Goal: Information Seeking & Learning: Learn about a topic

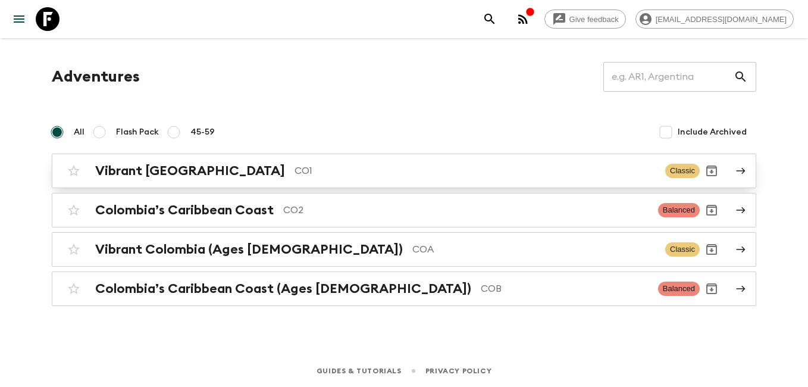
click at [124, 179] on div "Vibrant Colombia CO1 Classic" at bounding box center [381, 171] width 638 height 24
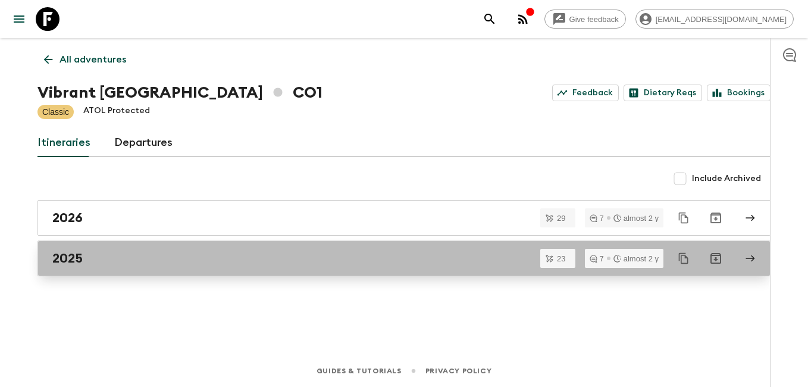
click at [76, 265] on h2 "2025" at bounding box center [67, 258] width 30 height 15
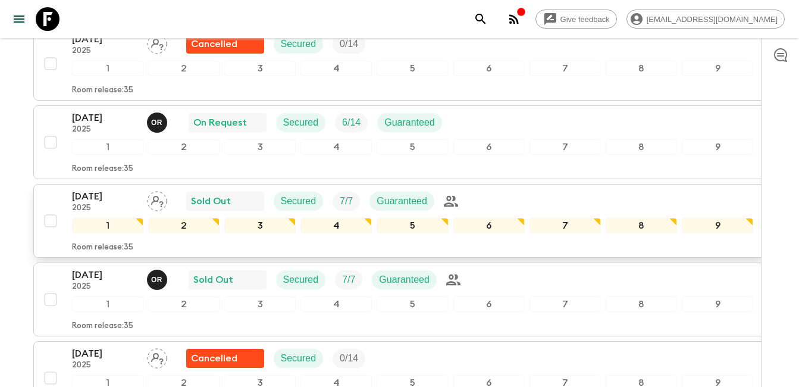
scroll to position [1012, 0]
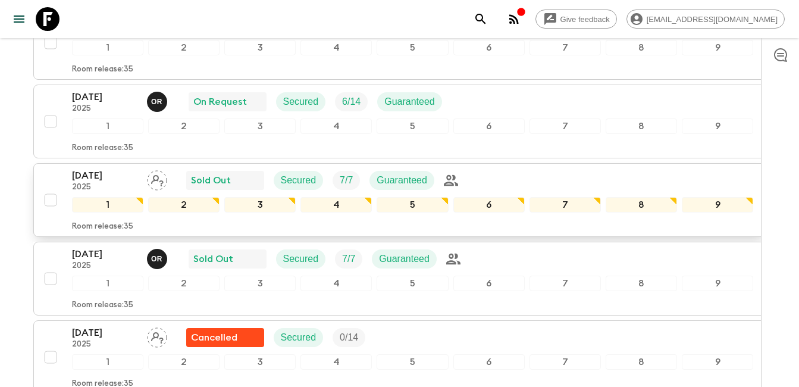
click at [149, 177] on icon "Assign pack leader" at bounding box center [157, 180] width 20 height 20
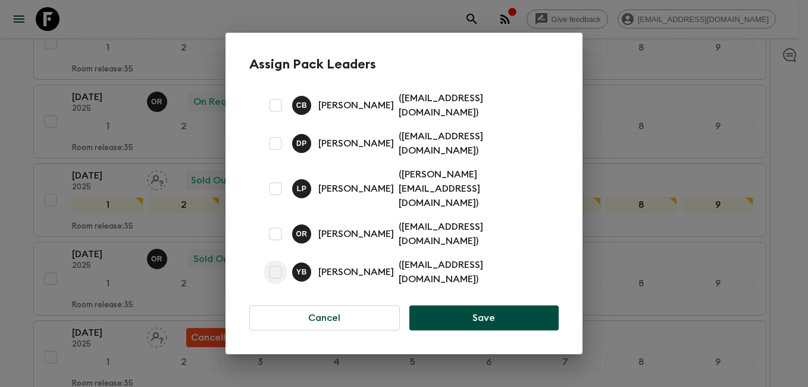
click at [282, 260] on input "checkbox" at bounding box center [276, 272] width 24 height 24
click at [274, 260] on input "checkbox" at bounding box center [276, 272] width 24 height 24
click at [321, 265] on p "[PERSON_NAME]" at bounding box center [356, 272] width 76 height 14
click at [310, 263] on div "Y B" at bounding box center [301, 272] width 19 height 19
click at [401, 258] on p "( [EMAIL_ADDRESS][DOMAIN_NAME] )" at bounding box center [472, 272] width 146 height 29
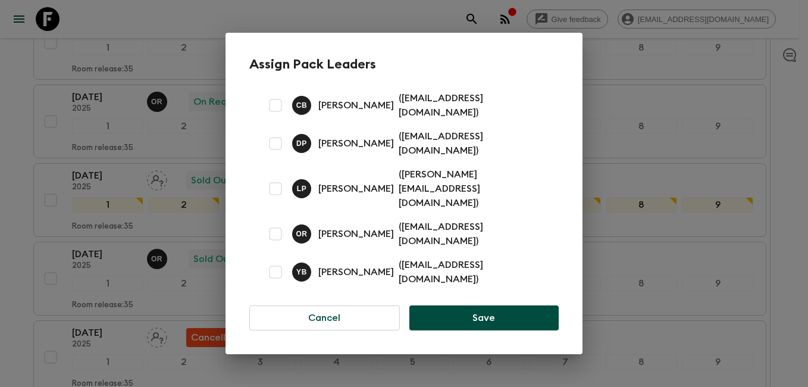
click at [273, 260] on input "checkbox" at bounding box center [276, 272] width 24 height 24
checkbox input "true"
click at [487, 305] on button "Save" at bounding box center [484, 317] width 149 height 25
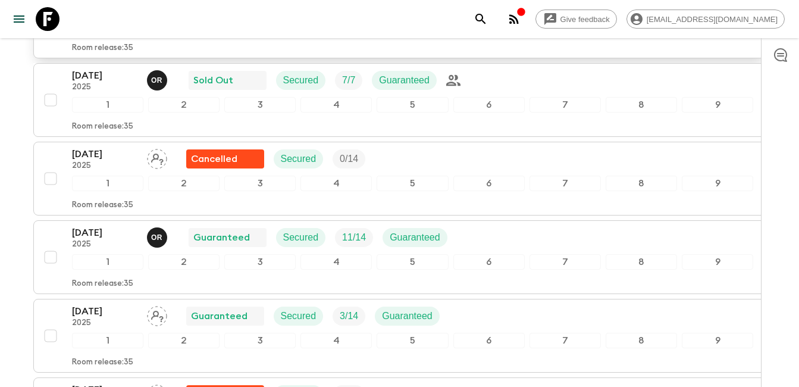
scroll to position [1250, 0]
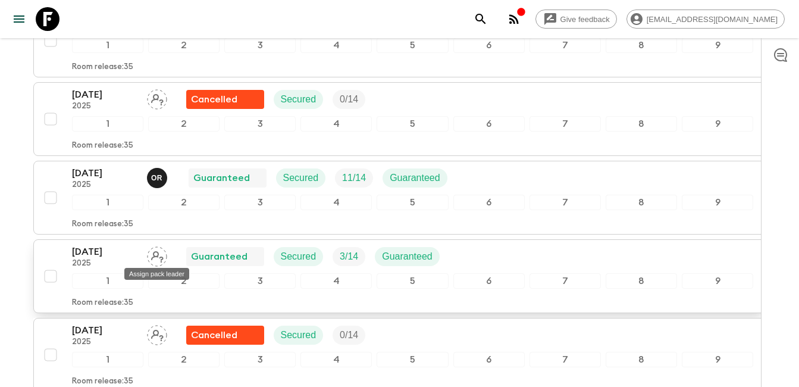
click at [150, 257] on icon "Assign pack leader" at bounding box center [157, 256] width 20 height 20
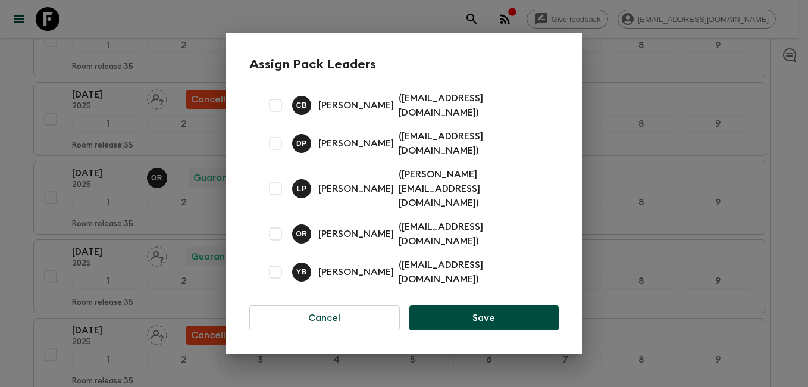
click at [277, 260] on input "checkbox" at bounding box center [276, 272] width 24 height 24
checkbox input "true"
click at [479, 305] on button "Save" at bounding box center [484, 317] width 149 height 25
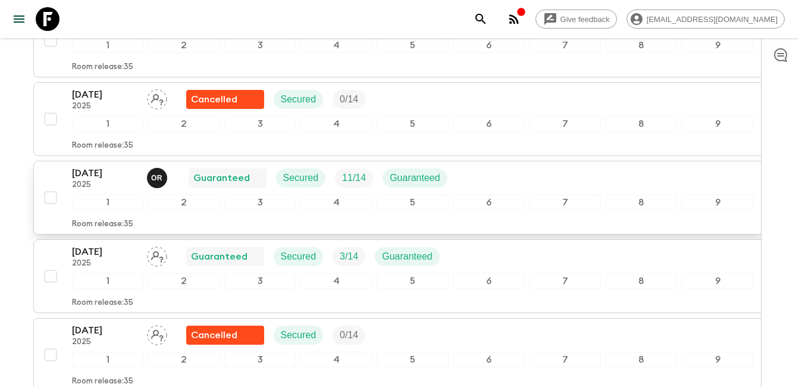
scroll to position [1310, 0]
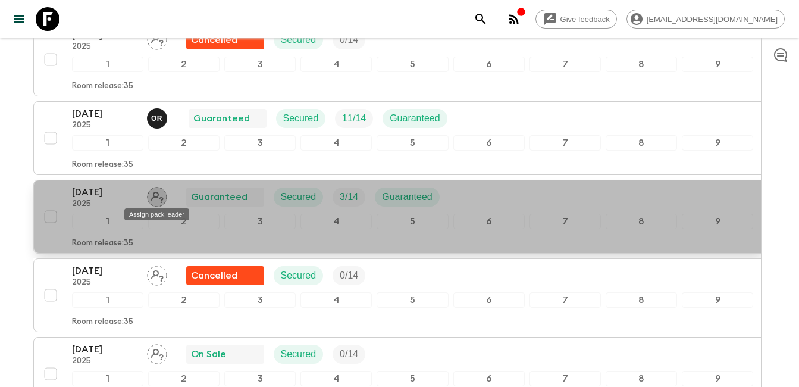
click at [152, 199] on icon "Assign pack leader" at bounding box center [157, 197] width 13 height 11
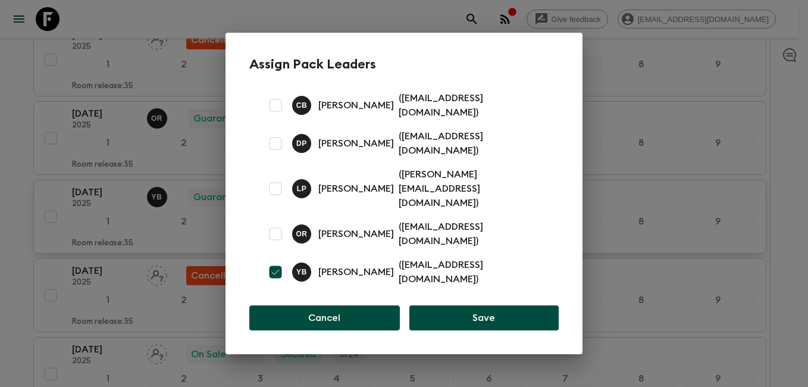
click at [328, 305] on button "Cancel" at bounding box center [324, 317] width 151 height 25
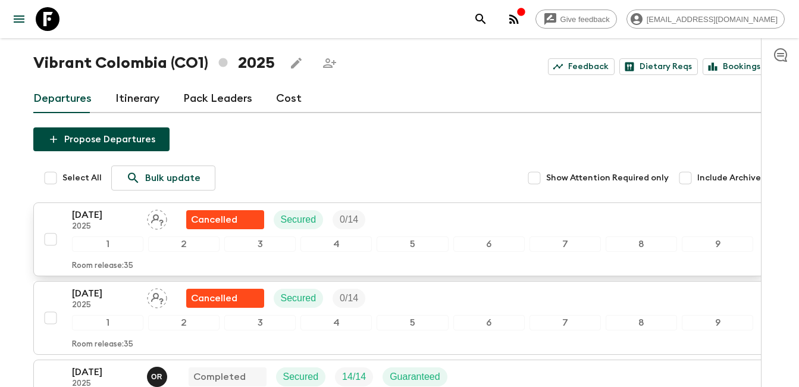
scroll to position [0, 0]
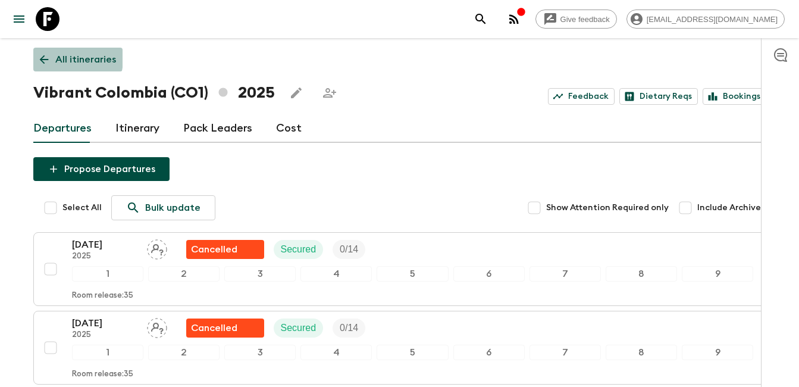
click at [46, 58] on icon at bounding box center [44, 59] width 13 height 13
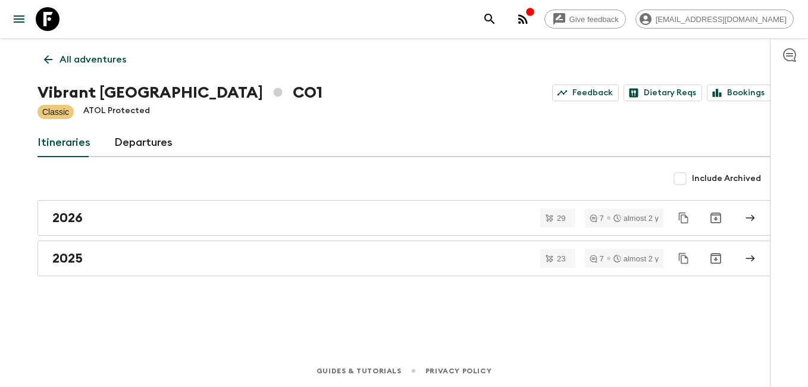
click at [51, 63] on icon at bounding box center [48, 59] width 13 height 13
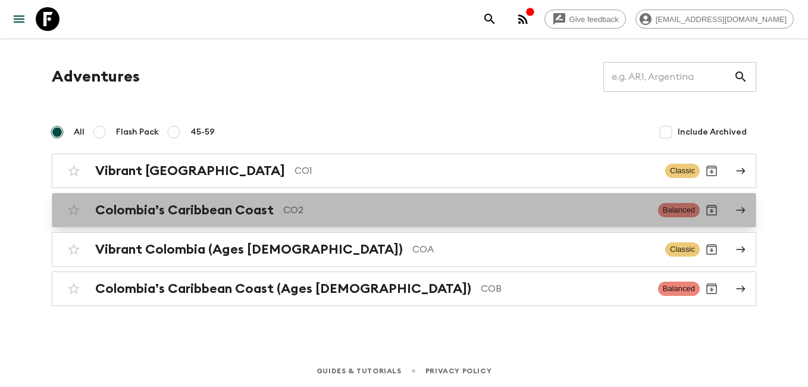
click at [219, 218] on div "Colombia’s Caribbean Coast CO2 Balanced" at bounding box center [381, 210] width 638 height 24
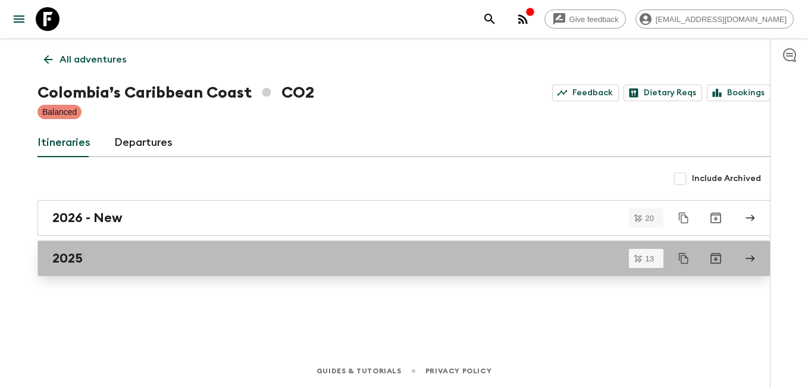
click at [102, 258] on div "2025" at bounding box center [392, 258] width 681 height 15
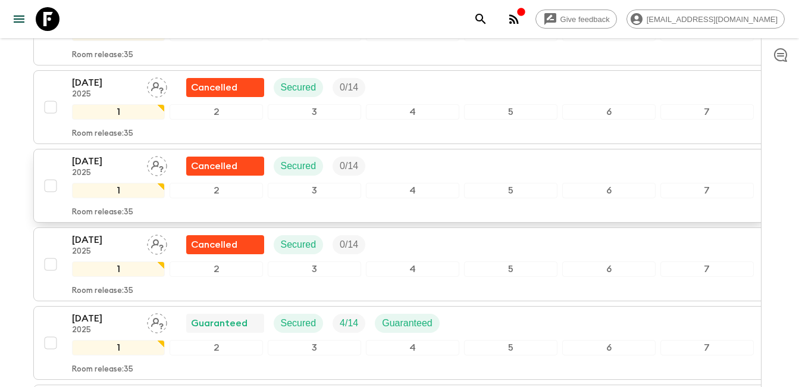
scroll to position [536, 0]
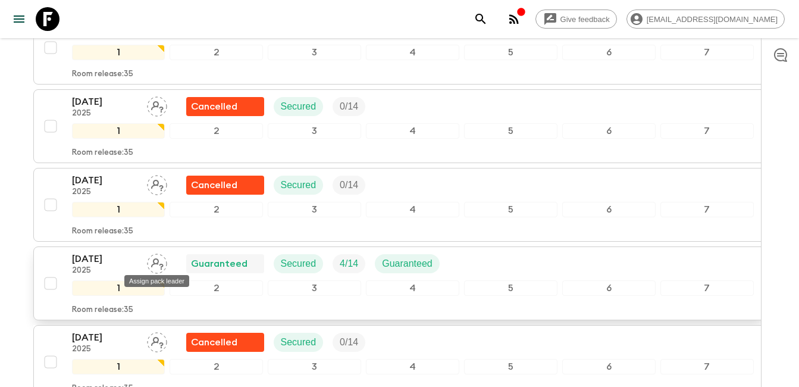
click at [160, 265] on icon "Assign pack leader" at bounding box center [157, 263] width 13 height 11
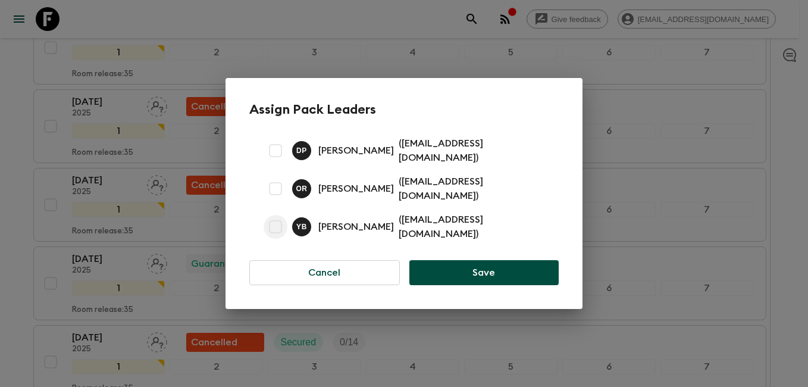
click at [278, 222] on input "checkbox" at bounding box center [276, 227] width 24 height 24
checkbox input "true"
click at [479, 274] on button "Save" at bounding box center [484, 272] width 149 height 25
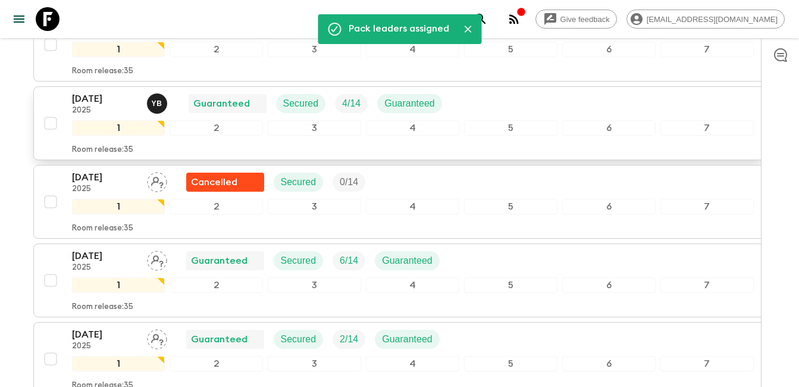
scroll to position [714, 0]
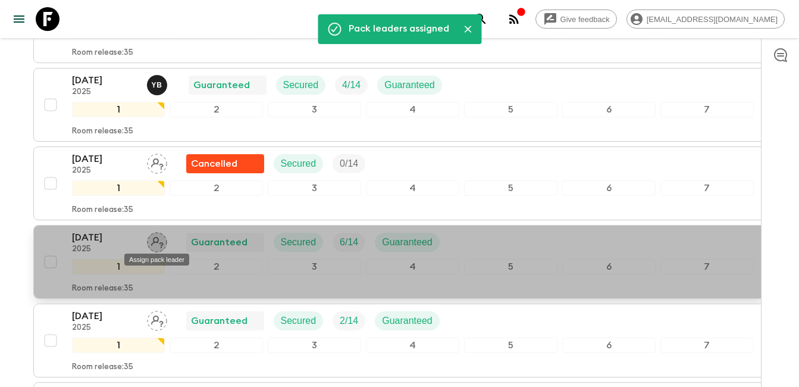
click at [158, 242] on icon "Assign pack leader" at bounding box center [157, 242] width 13 height 11
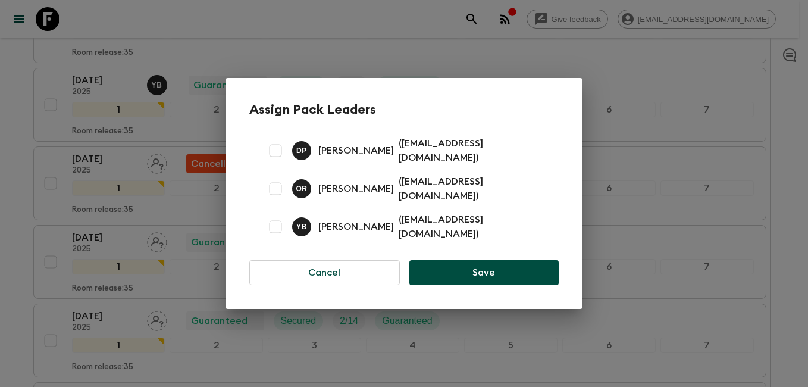
click at [273, 221] on input "checkbox" at bounding box center [276, 227] width 24 height 24
checkbox input "true"
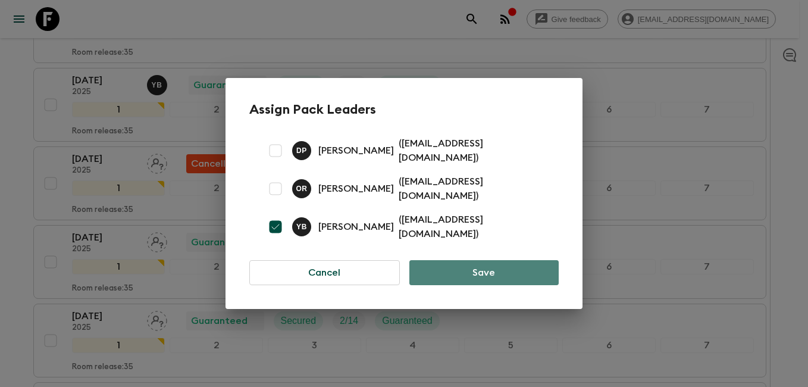
click at [498, 261] on button "Save" at bounding box center [484, 272] width 149 height 25
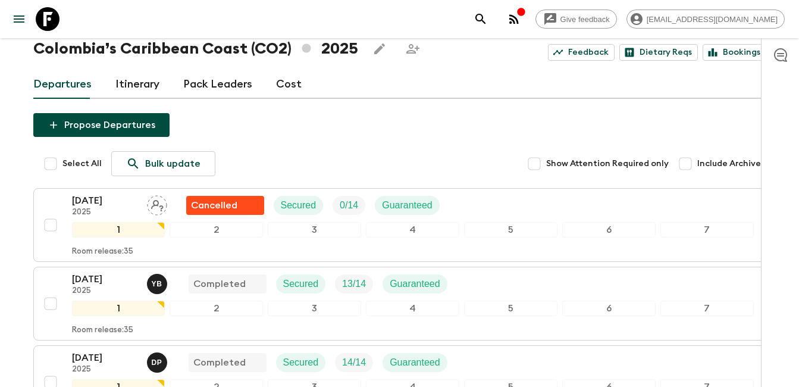
scroll to position [0, 0]
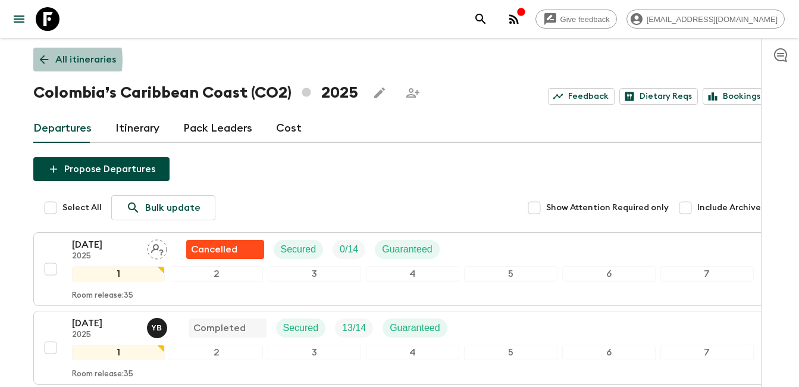
click at [43, 60] on icon at bounding box center [44, 59] width 13 height 13
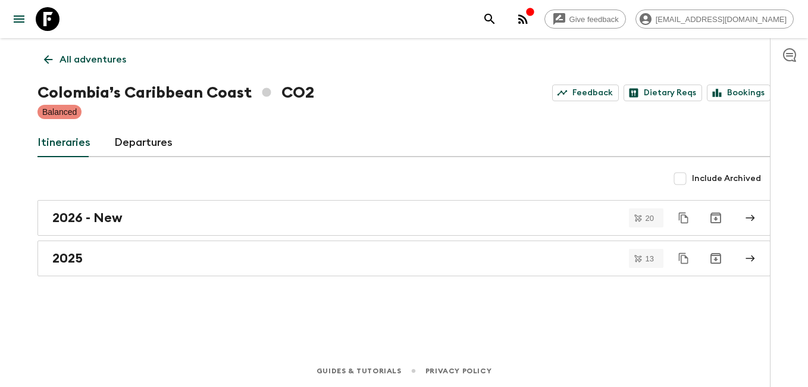
click at [46, 62] on icon at bounding box center [48, 59] width 9 height 9
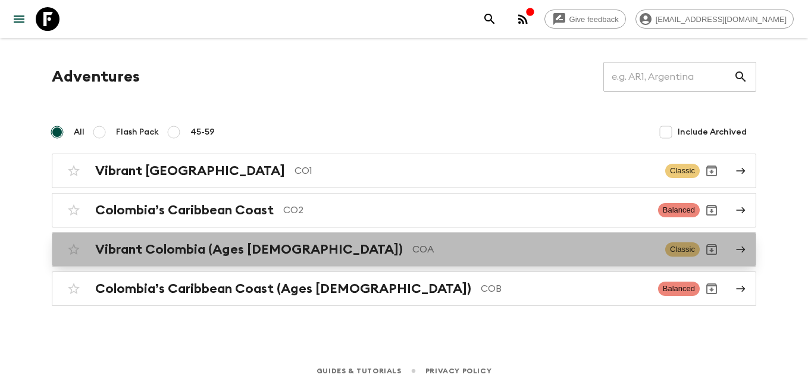
click at [193, 256] on h2 "Vibrant Colombia (Ages [DEMOGRAPHIC_DATA])" at bounding box center [249, 249] width 308 height 15
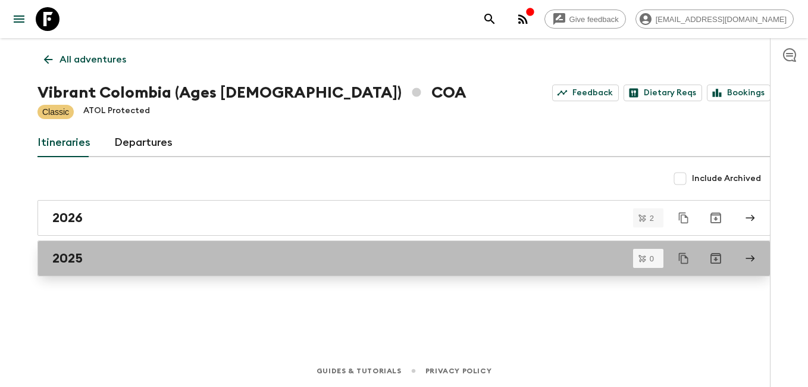
click at [135, 261] on div "2025" at bounding box center [392, 258] width 681 height 15
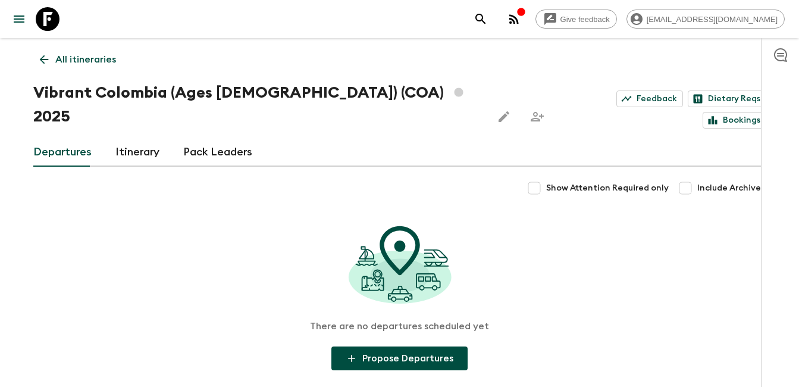
click at [48, 57] on icon at bounding box center [44, 59] width 13 height 13
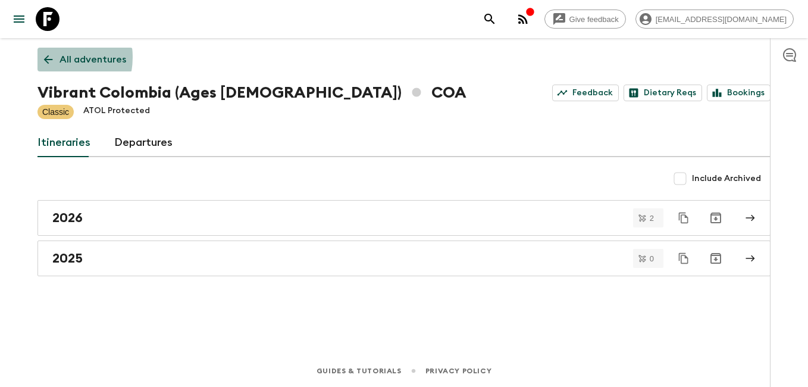
click at [48, 57] on icon at bounding box center [48, 59] width 9 height 9
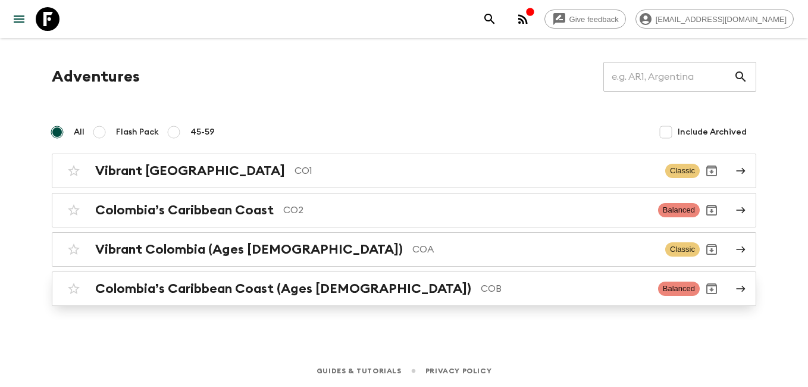
click at [230, 286] on h2 "Colombia’s Caribbean Coast (Ages [DEMOGRAPHIC_DATA])" at bounding box center [283, 288] width 376 height 15
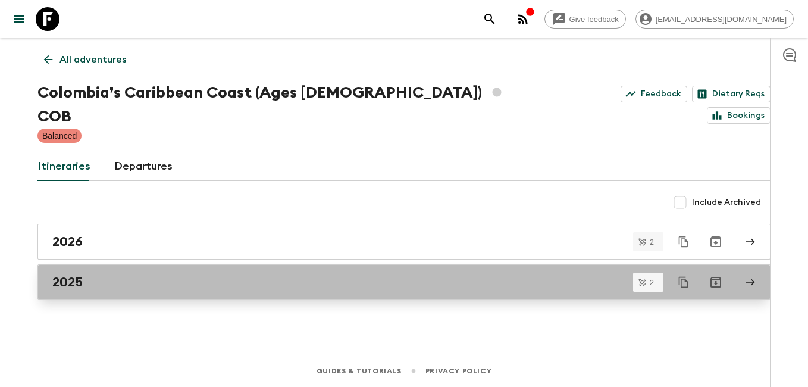
click at [107, 274] on div "2025" at bounding box center [392, 281] width 681 height 15
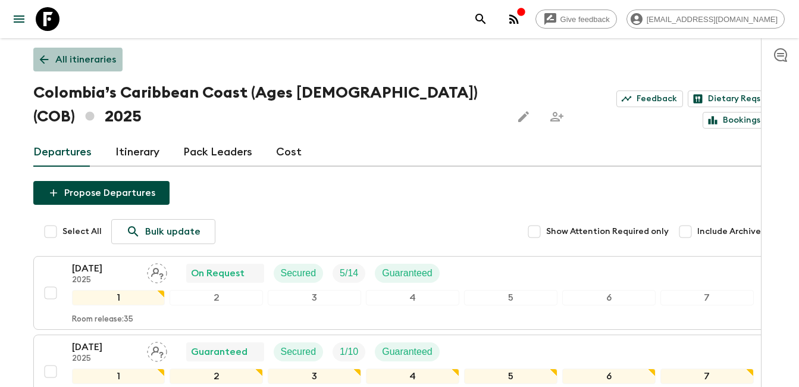
click at [45, 64] on icon at bounding box center [44, 59] width 13 height 13
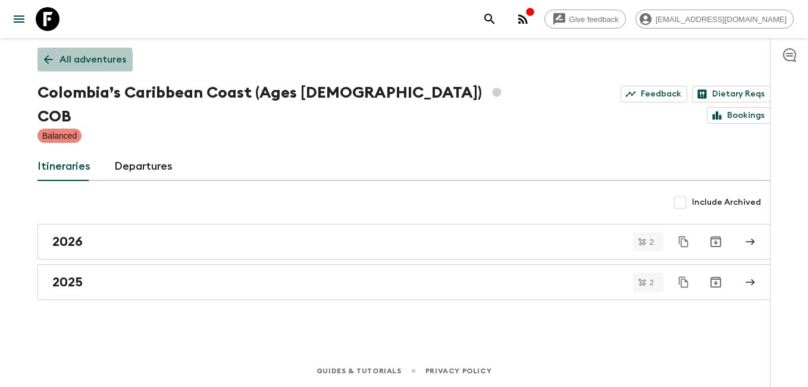
click at [45, 64] on icon at bounding box center [48, 59] width 13 height 13
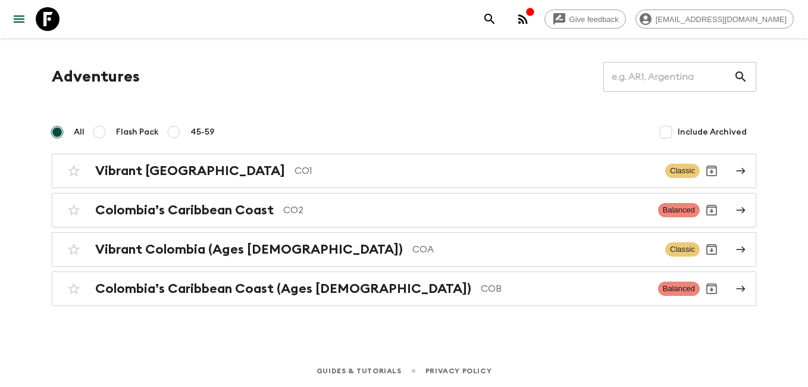
click at [219, 338] on div "Give feedback [EMAIL_ADDRESS][DOMAIN_NAME] Adventures ​ All Flash Pack 45-59 In…" at bounding box center [404, 193] width 808 height 387
